Goal: Task Accomplishment & Management: Manage account settings

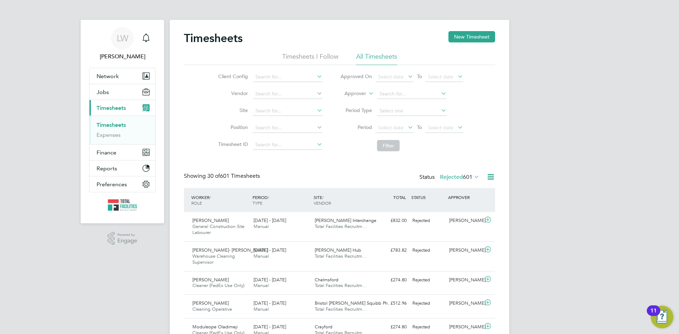
click at [472, 175] on span "601" at bounding box center [468, 177] width 10 height 7
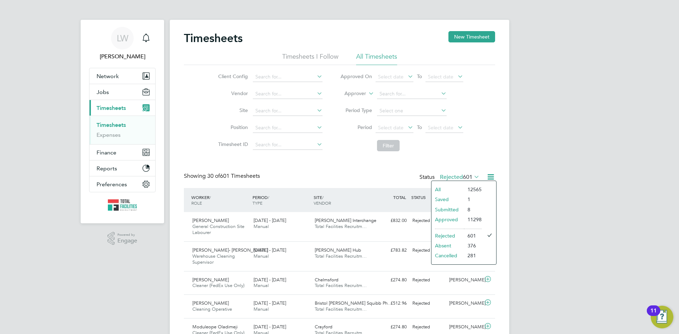
click at [447, 209] on li "Submitted" at bounding box center [448, 210] width 33 height 10
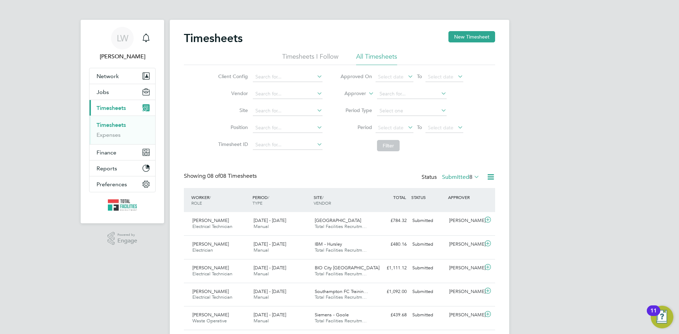
click at [490, 176] on icon at bounding box center [491, 177] width 9 height 9
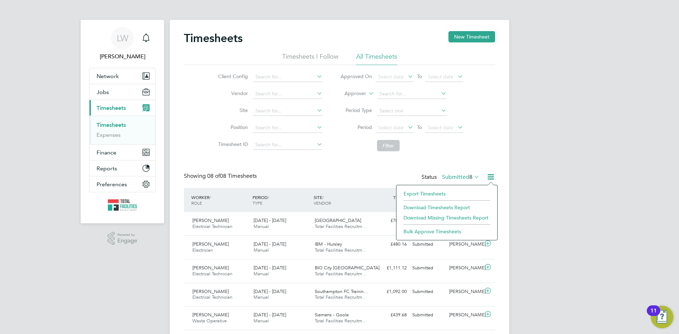
click at [432, 194] on li "Export Timesheets" at bounding box center [447, 194] width 94 height 10
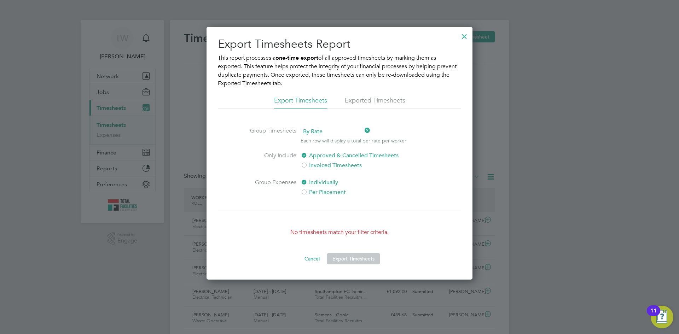
click at [462, 37] on div at bounding box center [464, 34] width 13 height 13
